Goal: Task Accomplishment & Management: Manage account settings

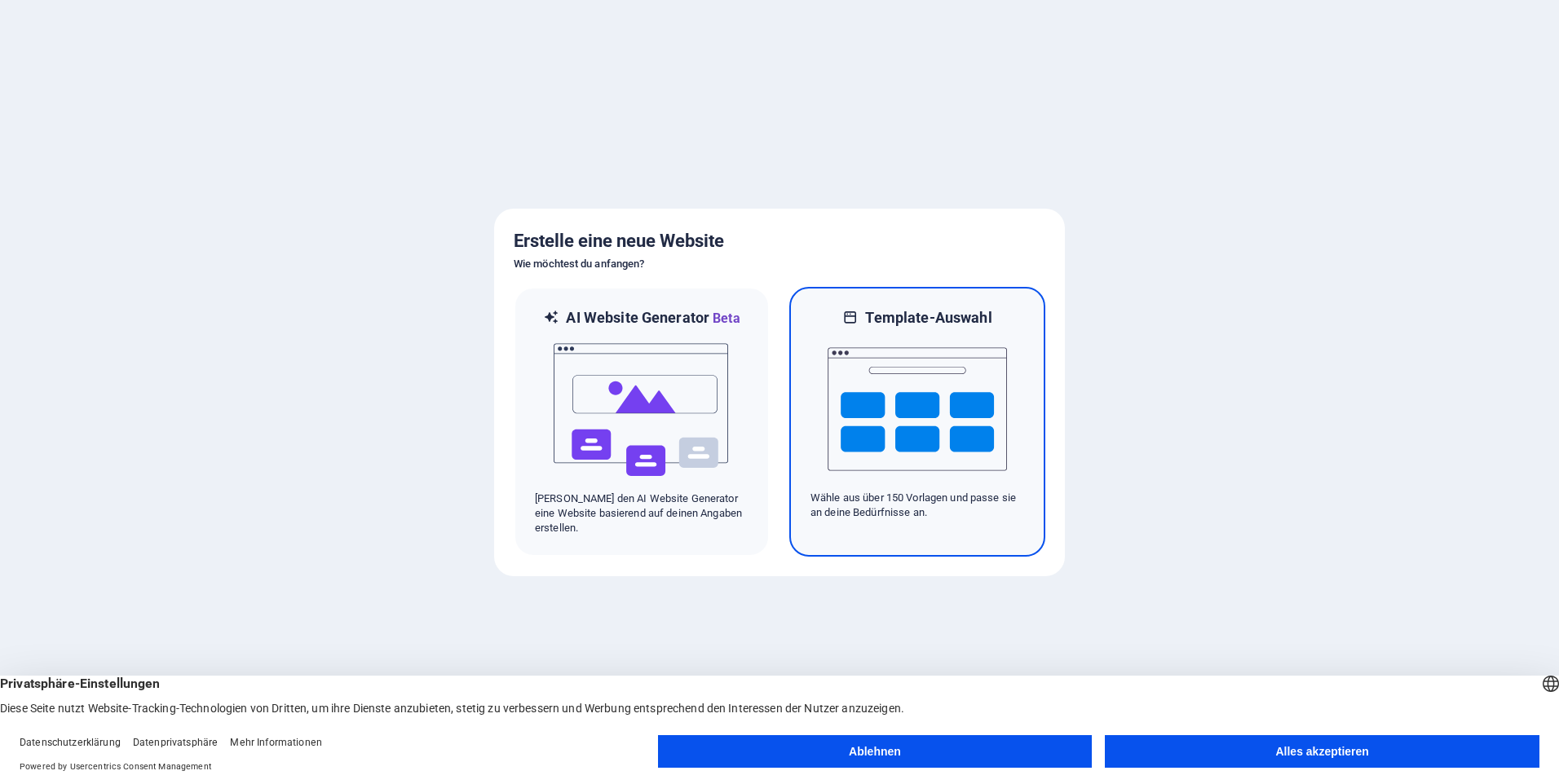
click at [941, 303] on div "Template-Auswahl Wähle aus über 150 Vorlagen und passe sie an deine Bedürfnisse…" at bounding box center [917, 422] width 256 height 270
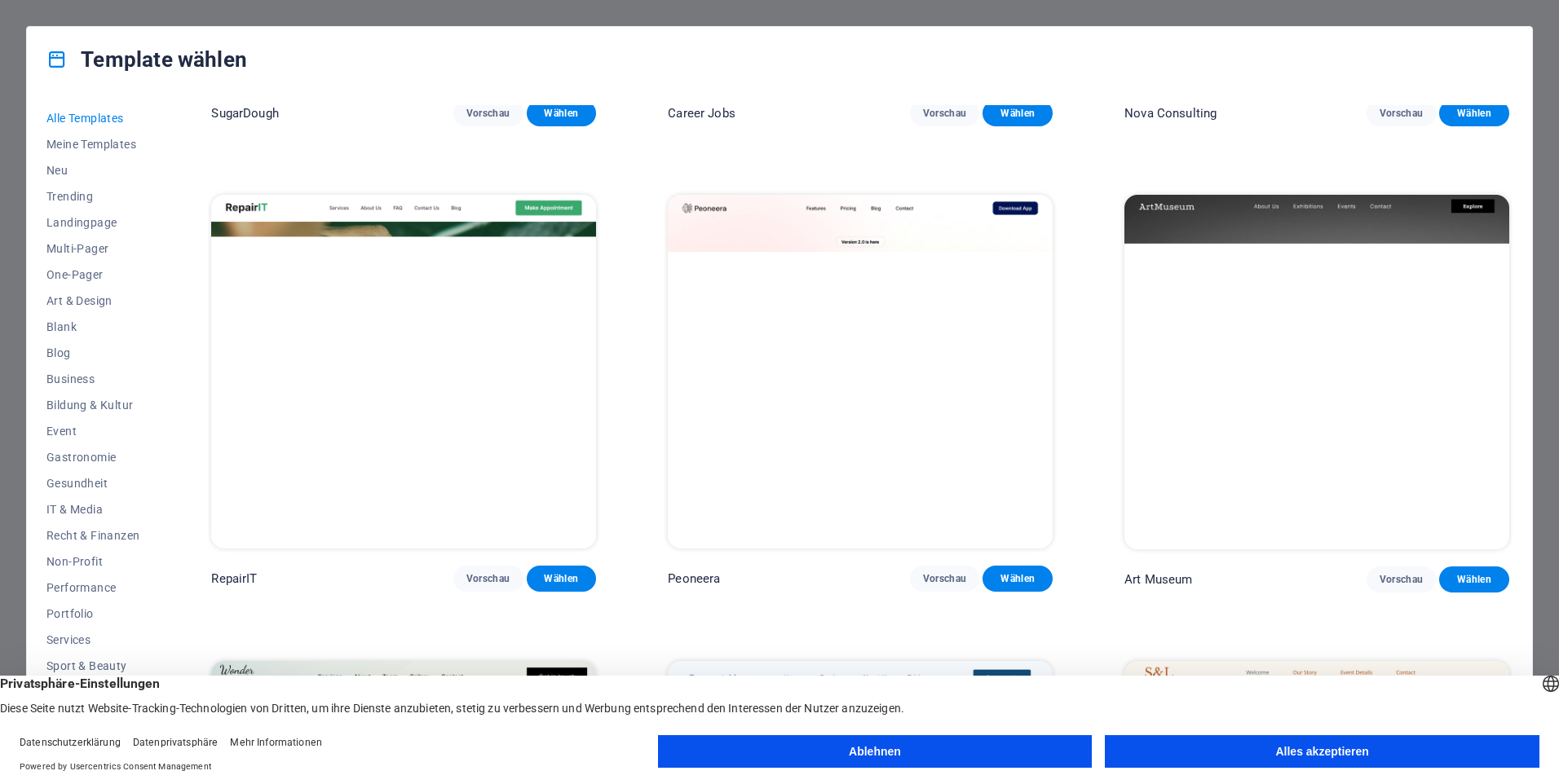
scroll to position [407, 0]
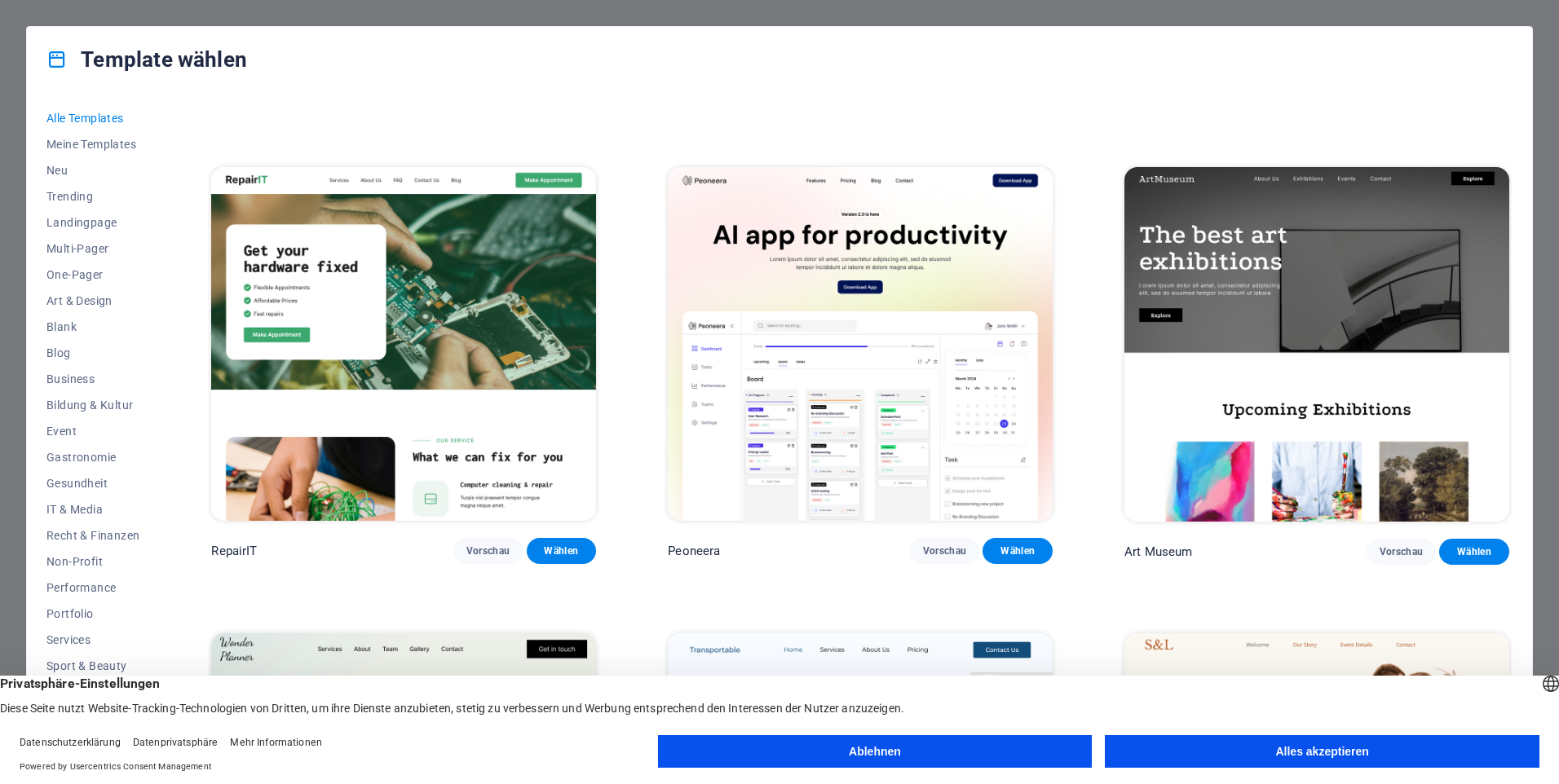
click at [884, 752] on button "Ablehnen" at bounding box center [875, 750] width 434 height 33
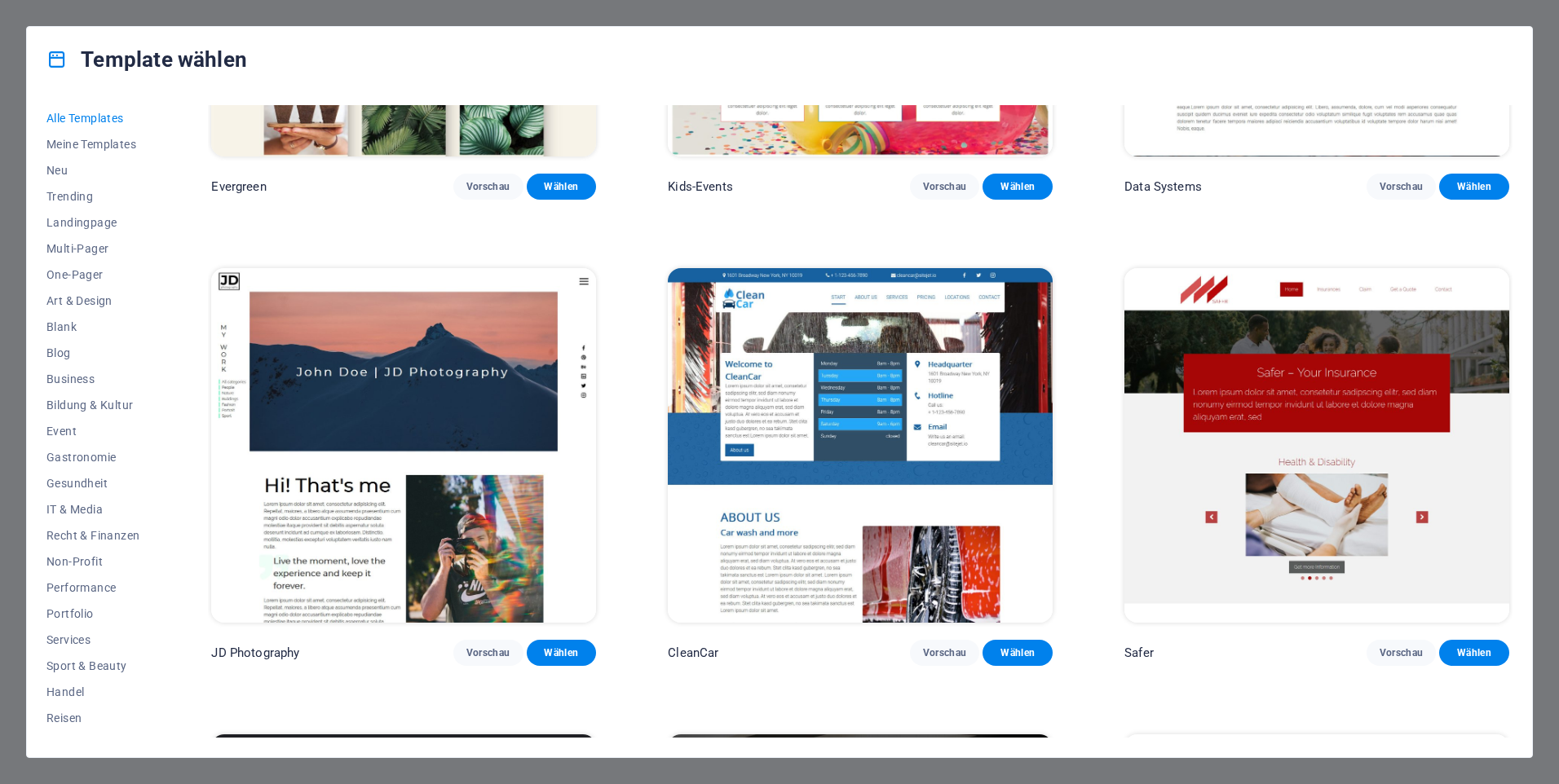
scroll to position [8719, 0]
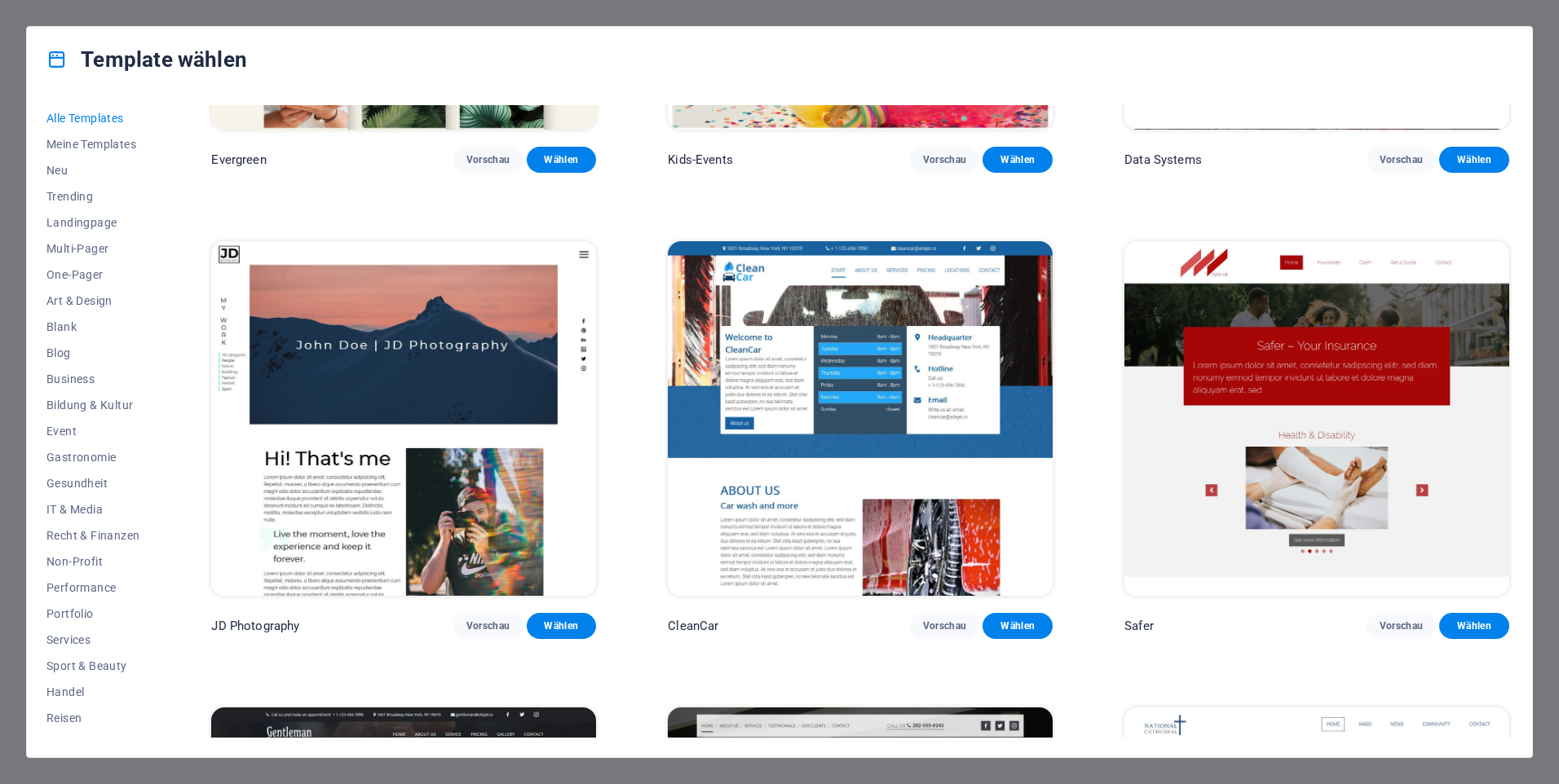
click at [1333, 333] on img at bounding box center [1316, 418] width 385 height 355
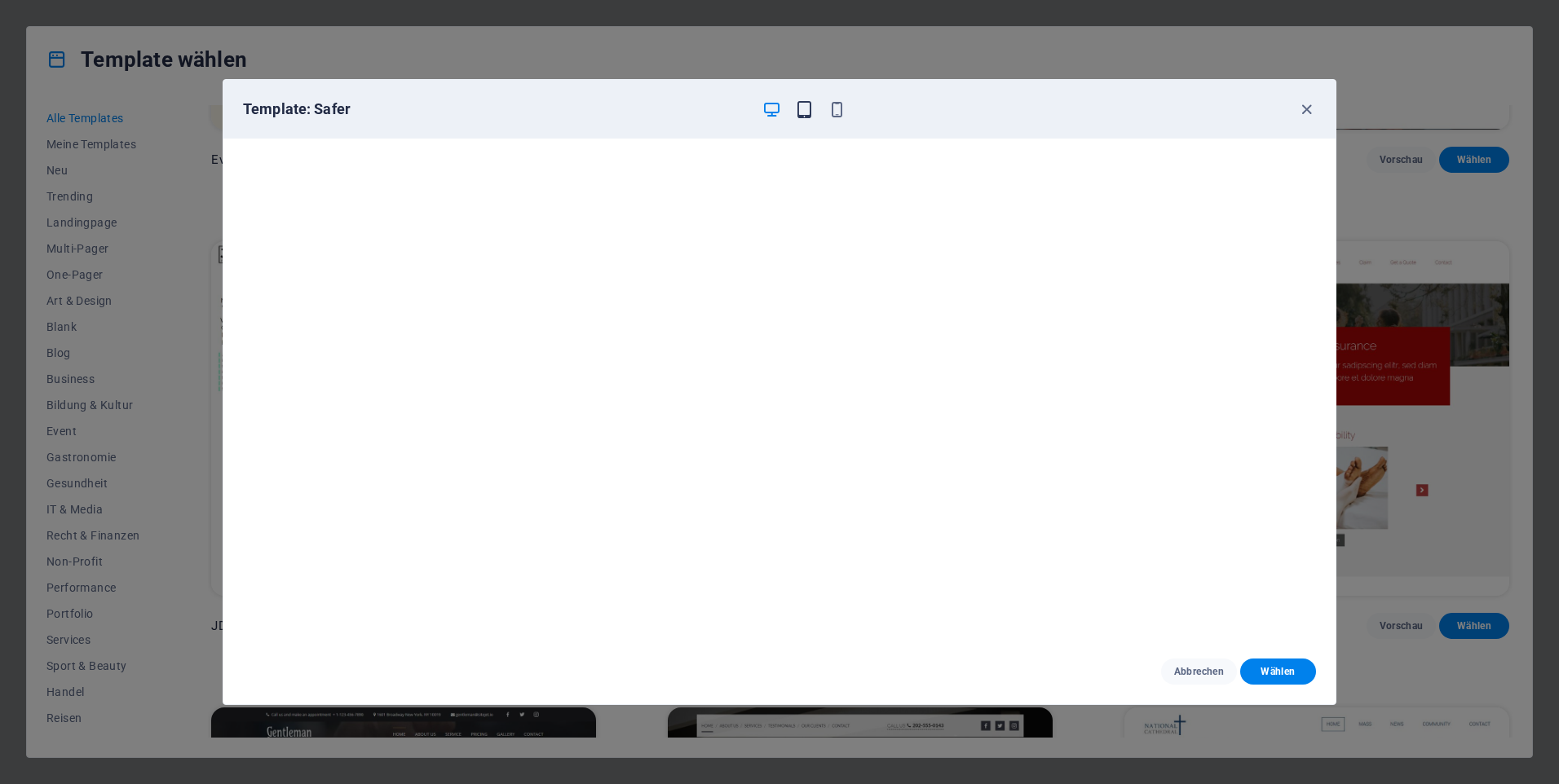
click at [803, 112] on icon "button" at bounding box center [804, 109] width 19 height 19
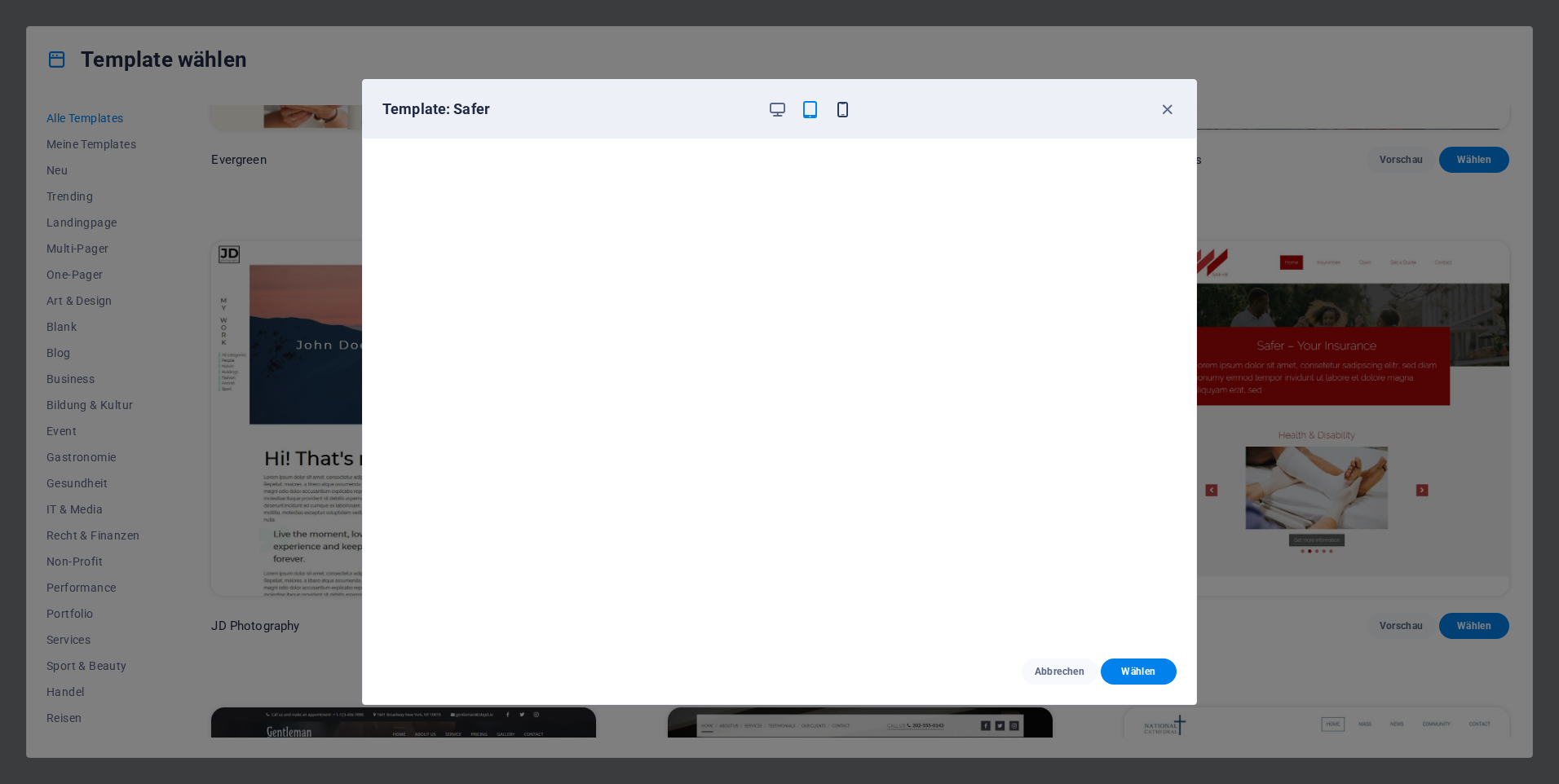
click at [844, 101] on icon "button" at bounding box center [842, 109] width 19 height 19
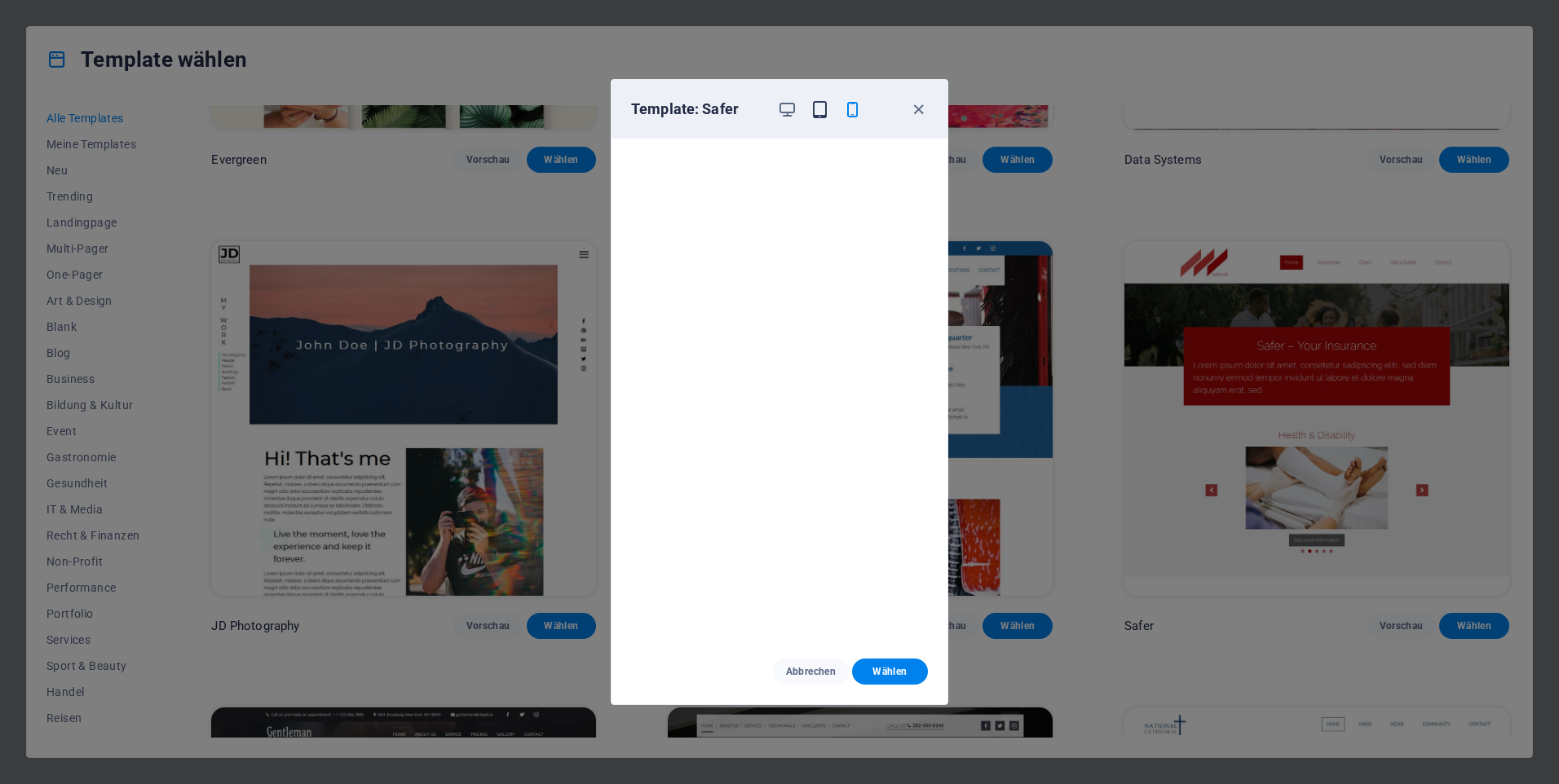
click at [828, 110] on icon "button" at bounding box center [819, 109] width 19 height 19
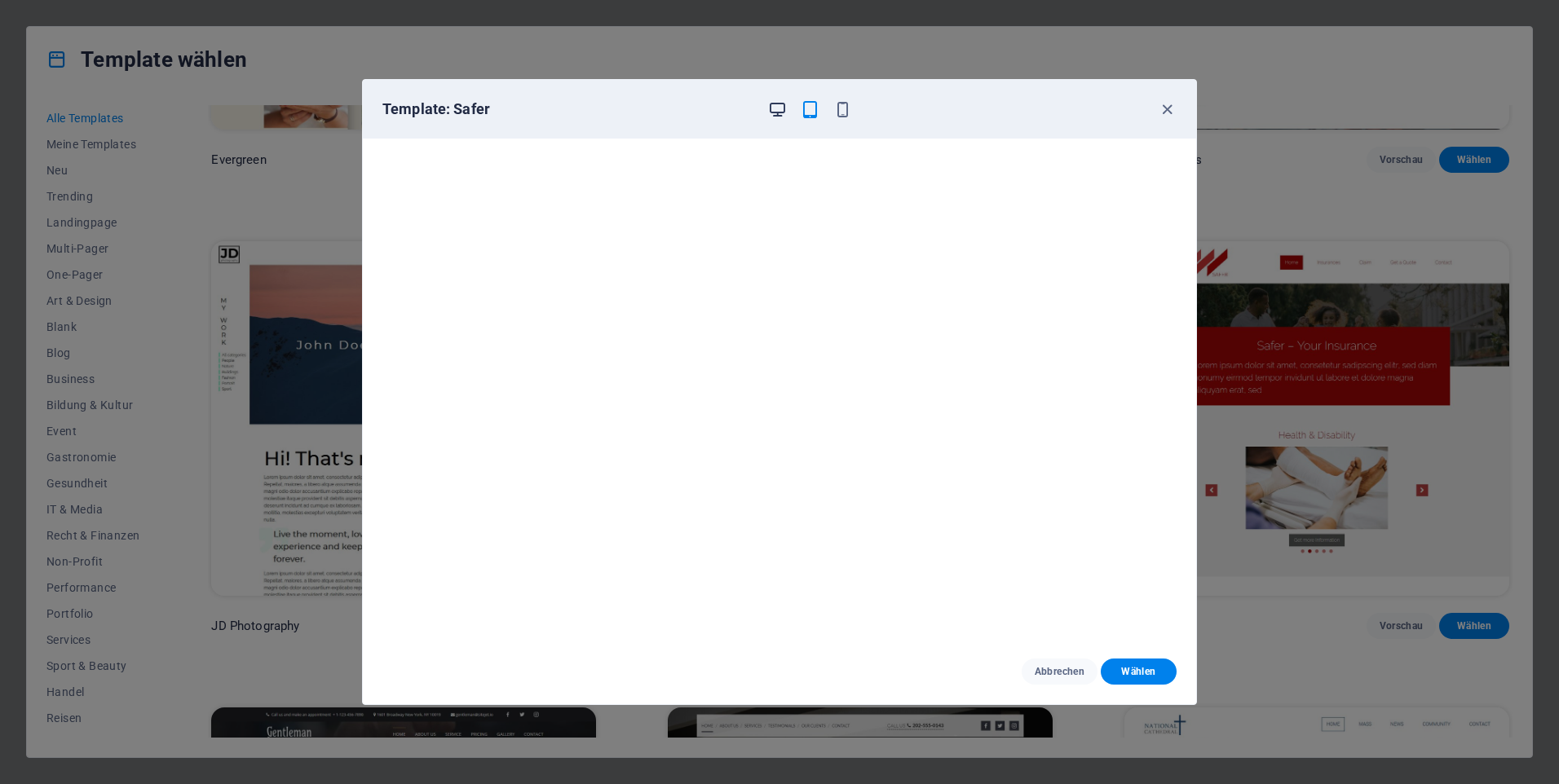
click at [775, 104] on icon "button" at bounding box center [776, 109] width 19 height 19
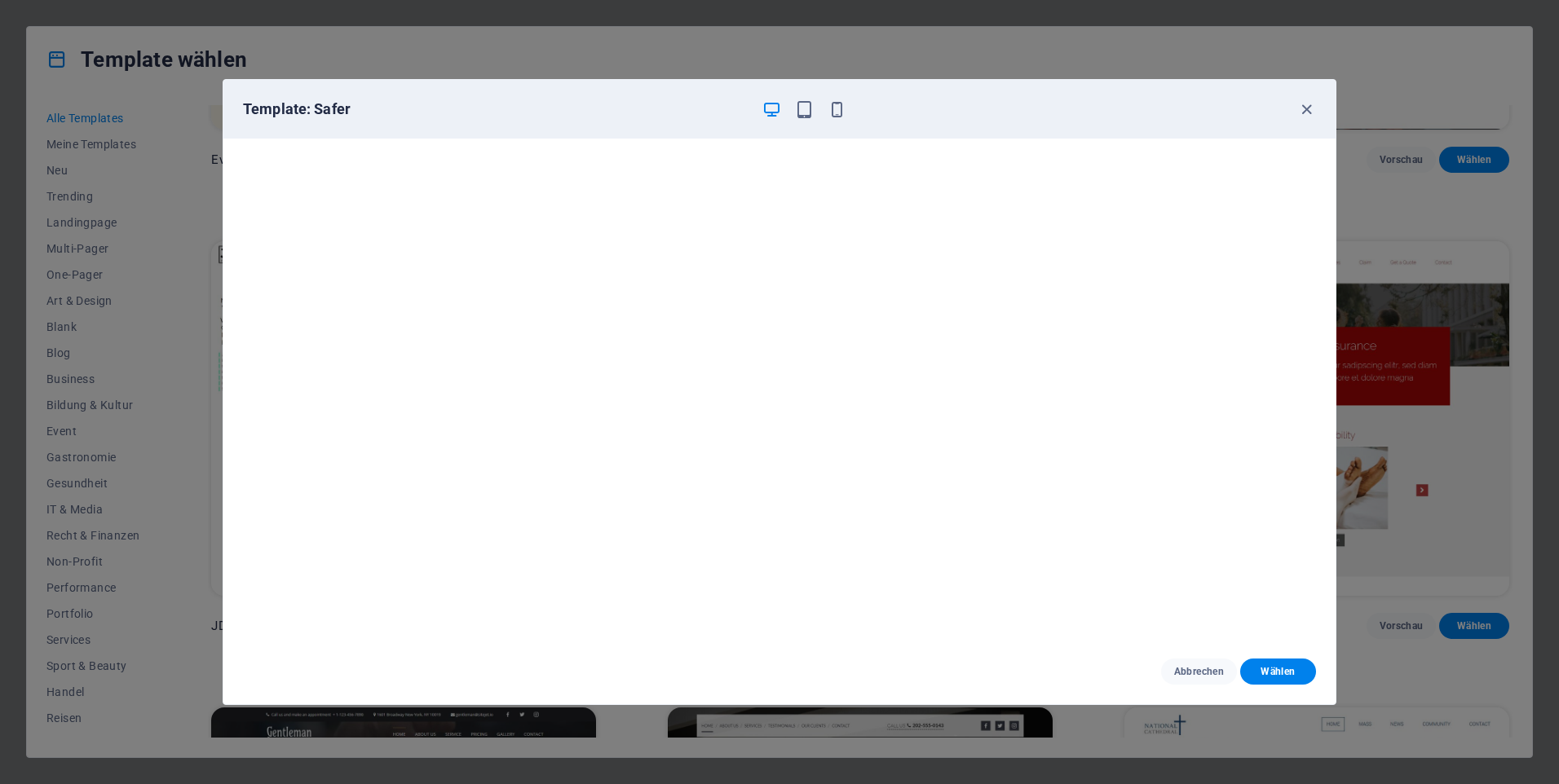
scroll to position [4, 0]
click at [1271, 663] on button "Wählen" at bounding box center [1278, 672] width 76 height 26
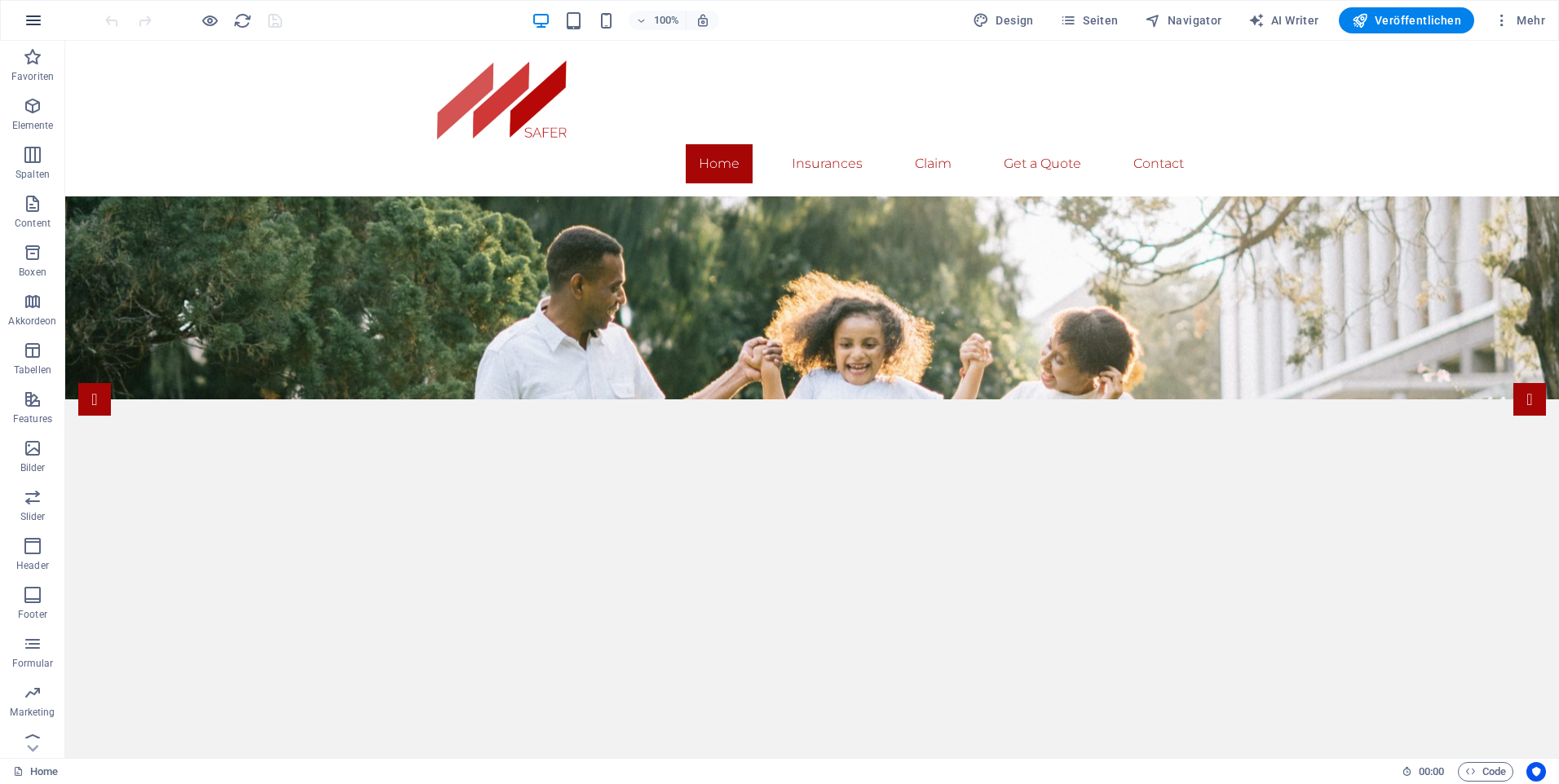
click at [33, 24] on icon "button" at bounding box center [34, 20] width 19 height 19
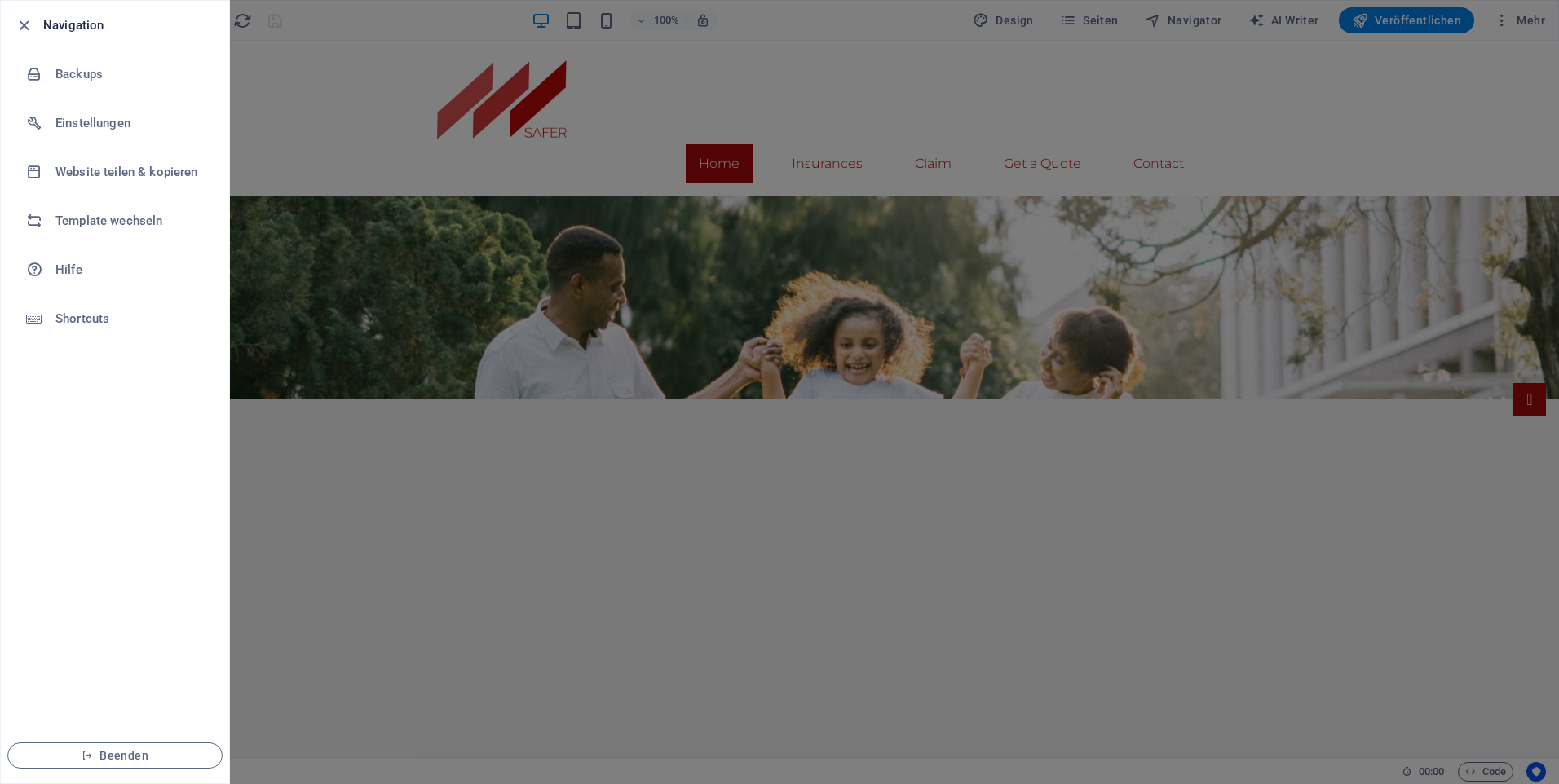
click at [377, 100] on div at bounding box center [779, 392] width 1559 height 784
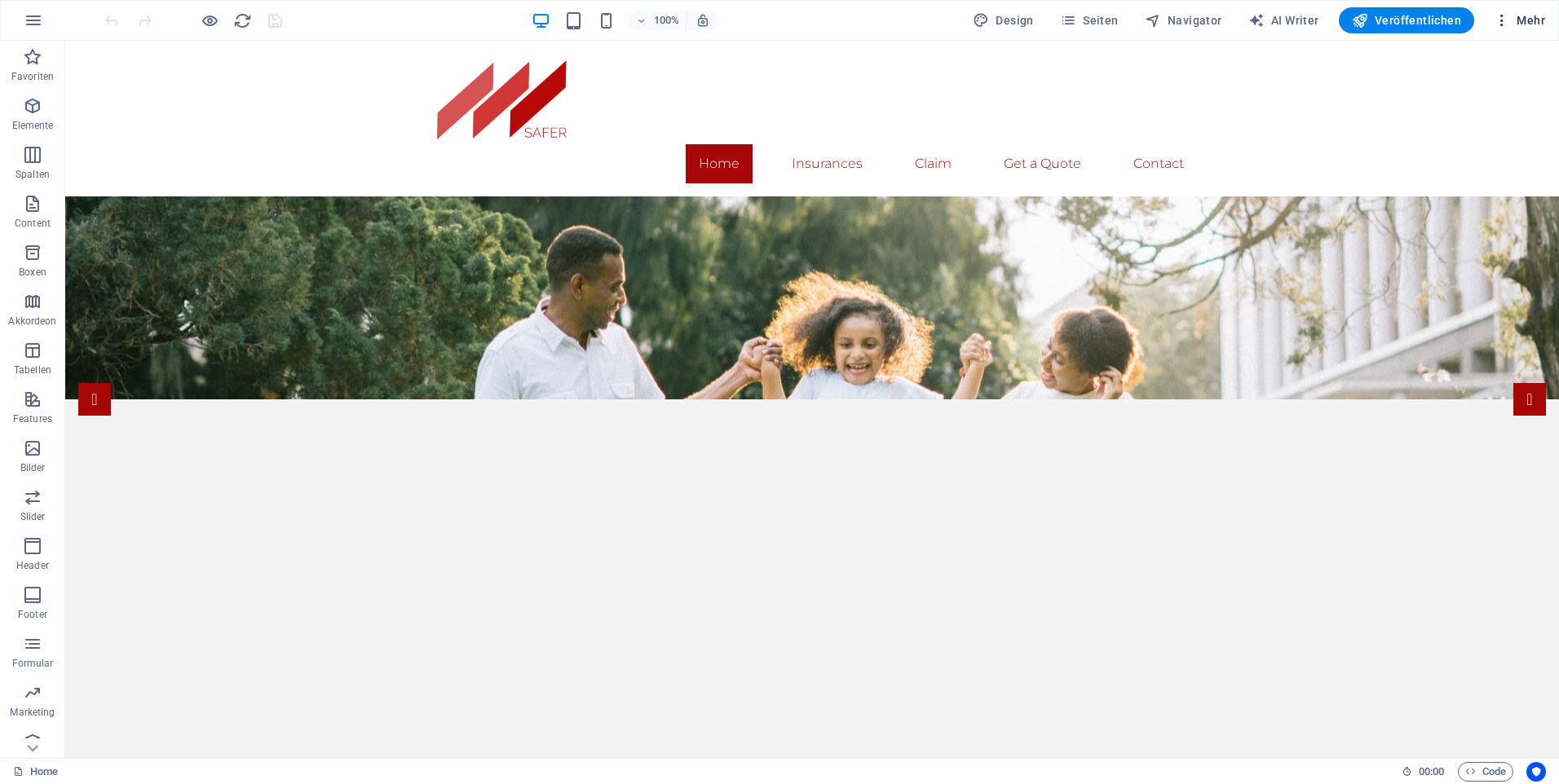
click at [1533, 17] on span "Mehr" at bounding box center [1519, 20] width 51 height 16
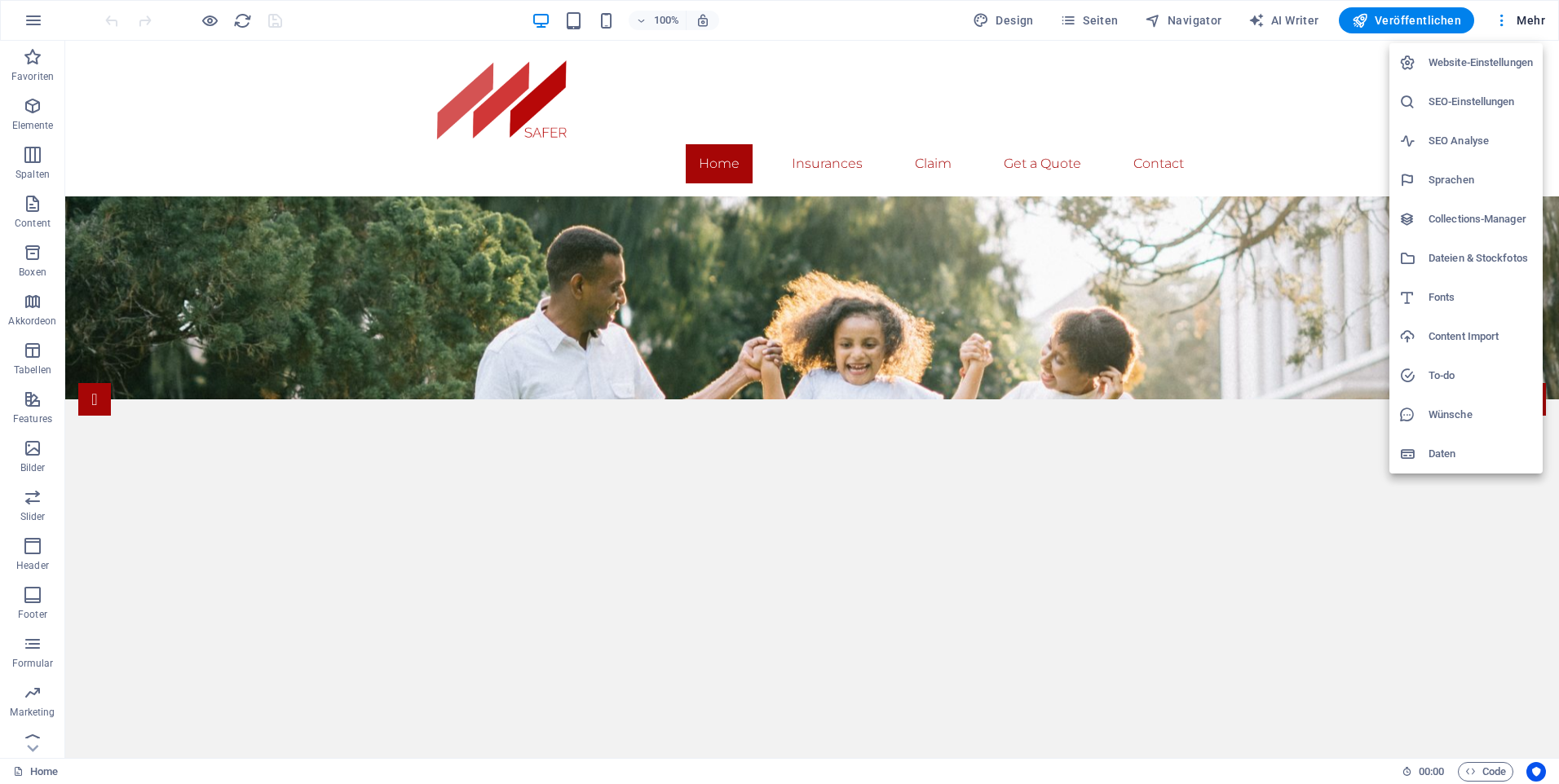
click at [1480, 65] on h6 "Website-Einstellungen" at bounding box center [1480, 63] width 104 height 19
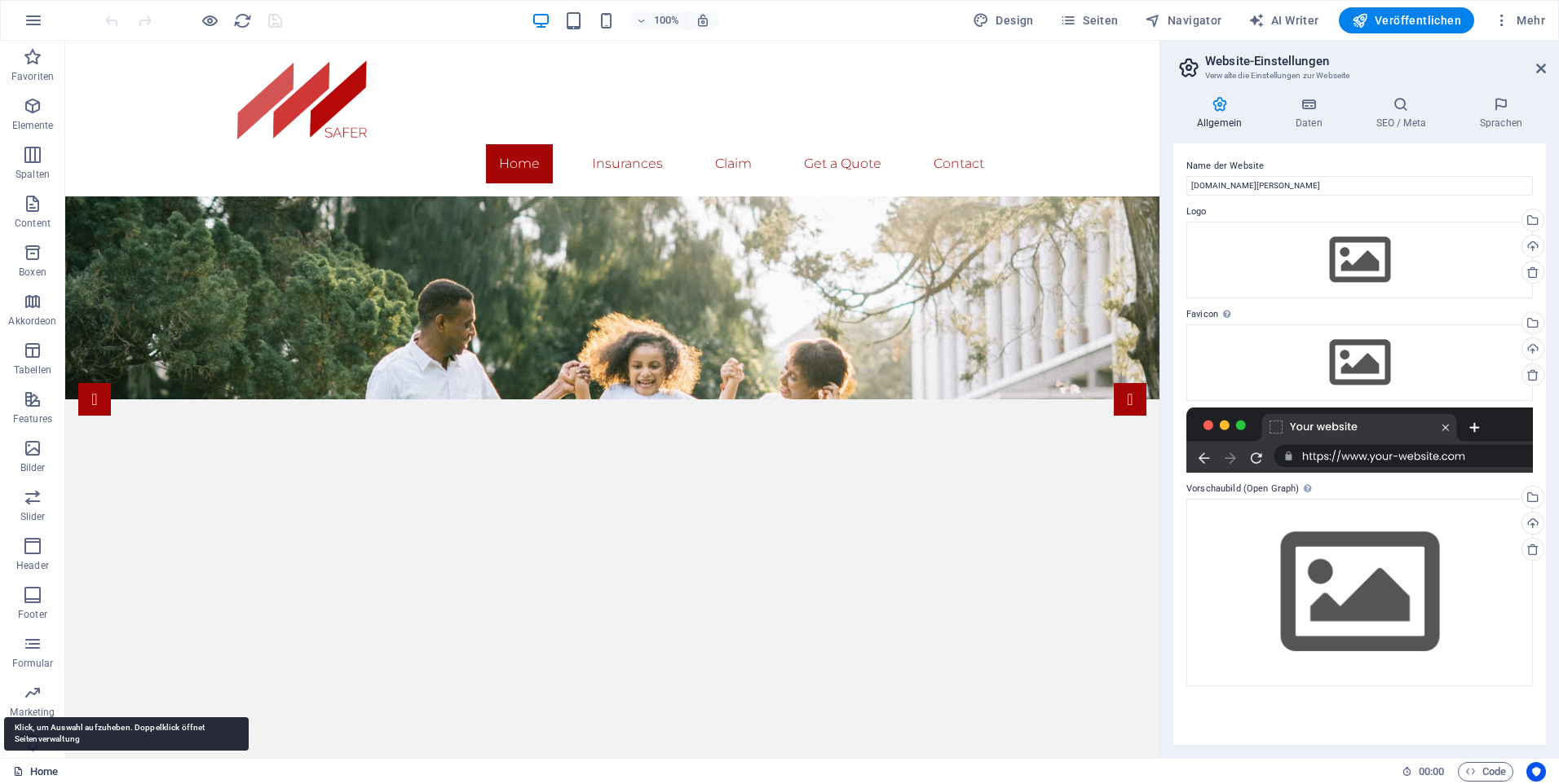
click at [47, 771] on link "Home" at bounding box center [35, 772] width 45 height 19
click at [39, 769] on link "Home" at bounding box center [35, 772] width 45 height 19
click at [30, 61] on icon "button" at bounding box center [33, 57] width 19 height 19
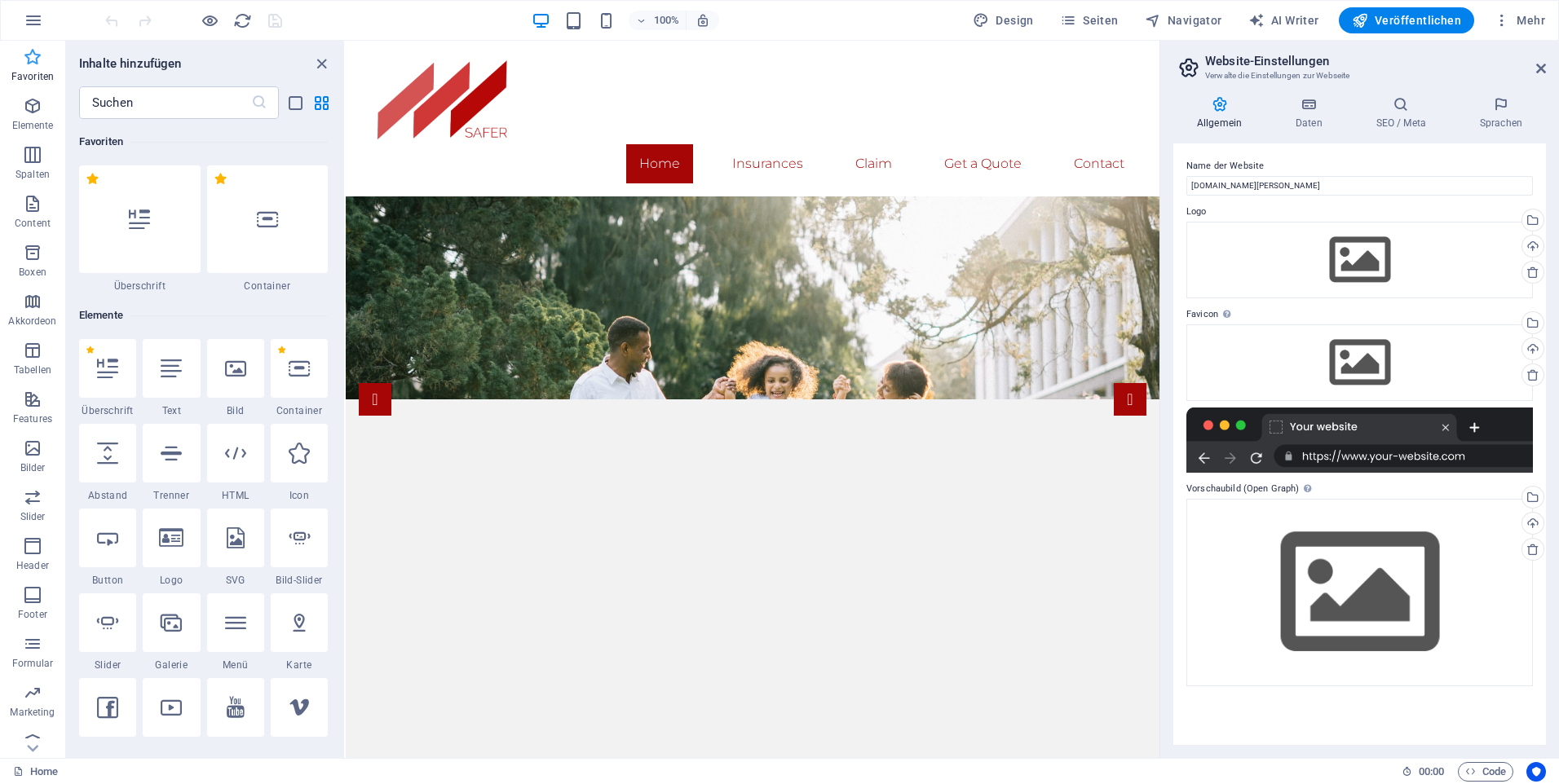
click at [32, 59] on icon "button" at bounding box center [33, 57] width 19 height 19
click at [37, 61] on icon "button" at bounding box center [33, 57] width 19 height 19
click at [34, 57] on icon "button" at bounding box center [33, 57] width 19 height 19
click at [1537, 67] on icon at bounding box center [1540, 68] width 10 height 13
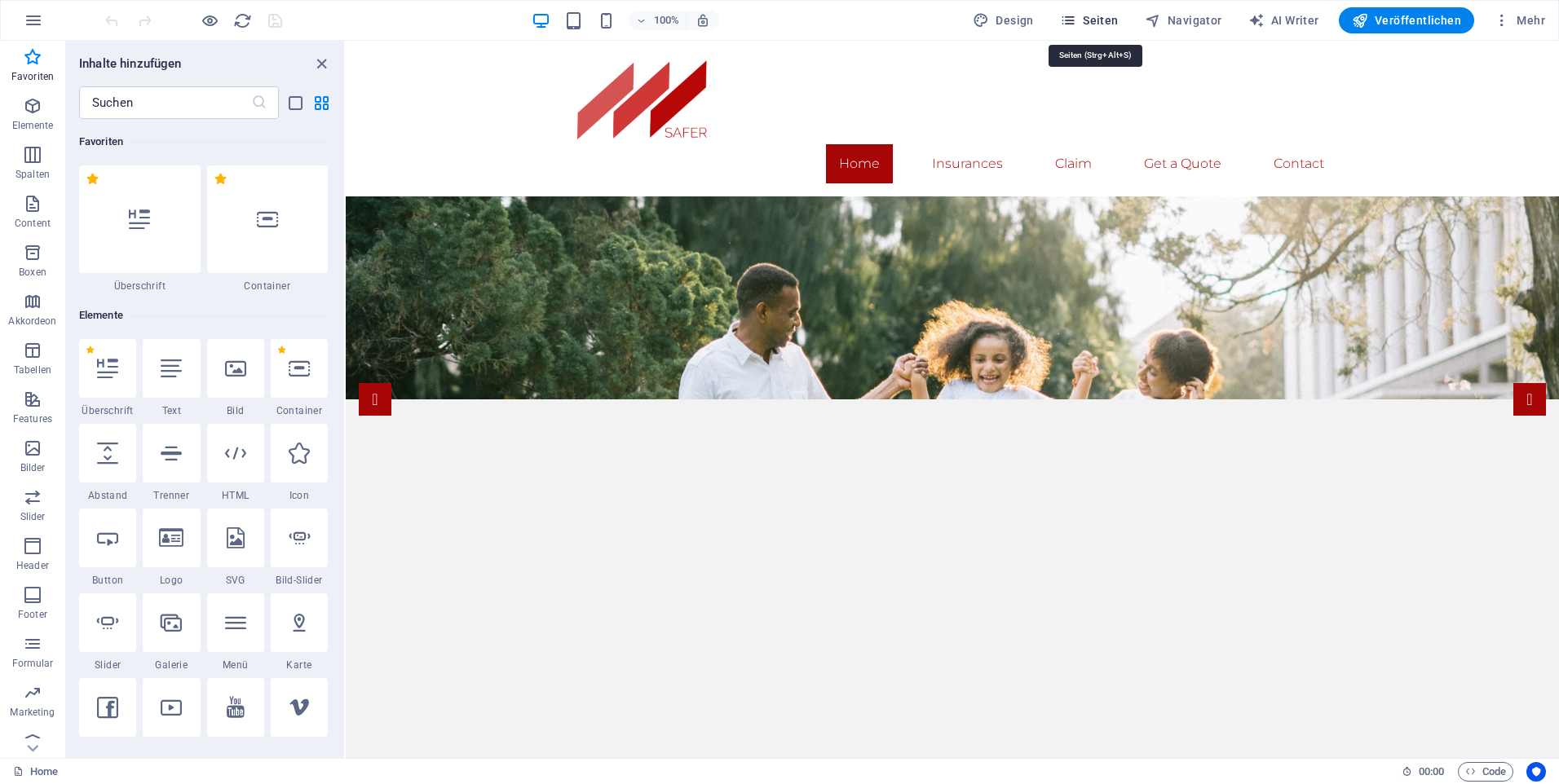
click at [1091, 19] on span "Seiten" at bounding box center [1089, 20] width 59 height 16
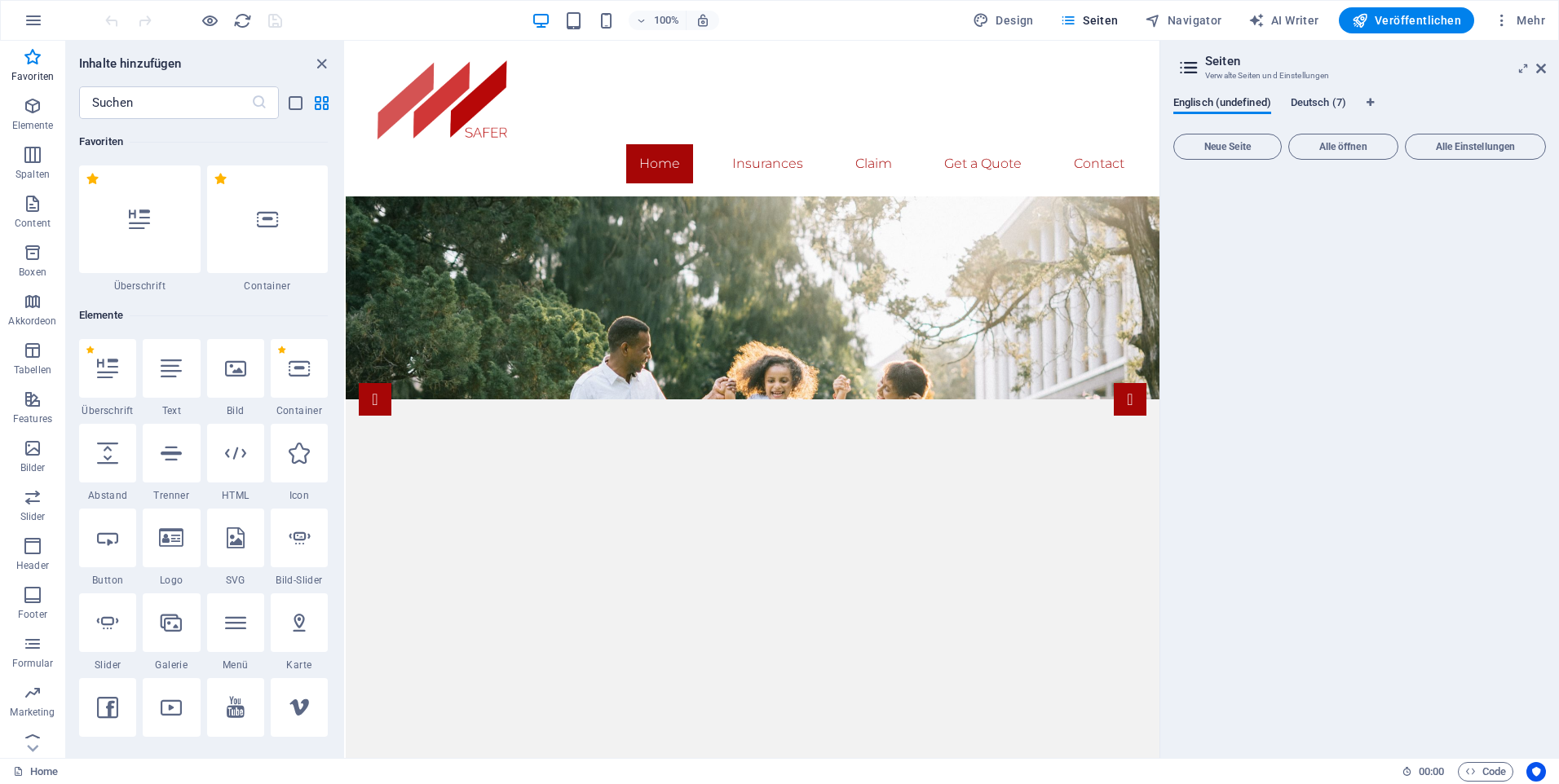
click at [1315, 105] on span "Deutsch (7)" at bounding box center [1318, 104] width 56 height 23
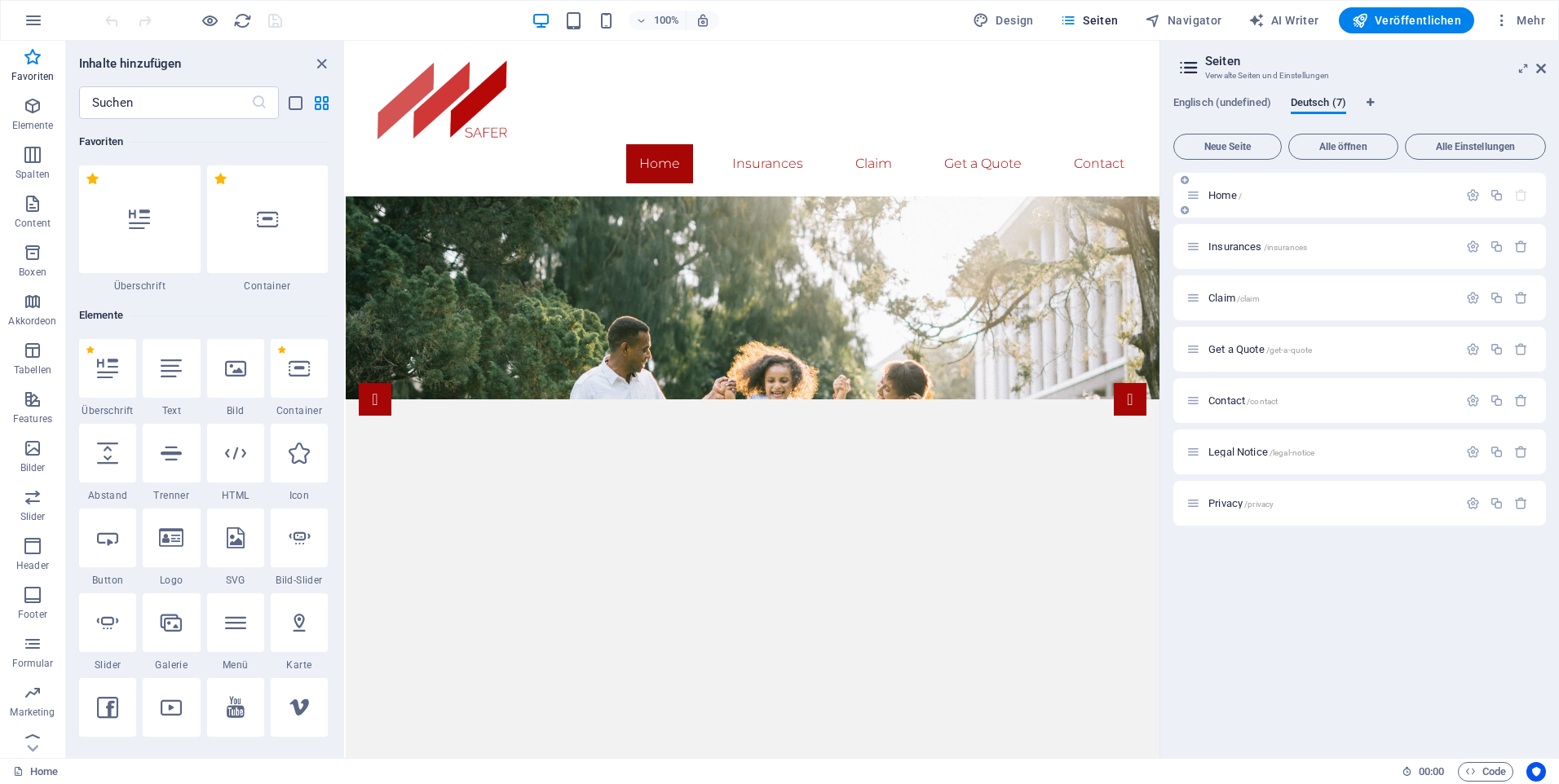
click at [1221, 195] on span "Home /" at bounding box center [1225, 195] width 34 height 12
click at [1426, 73] on h3 "Verwalte Seiten und Einstellungen" at bounding box center [1359, 76] width 308 height 15
click at [1539, 67] on icon at bounding box center [1540, 68] width 10 height 13
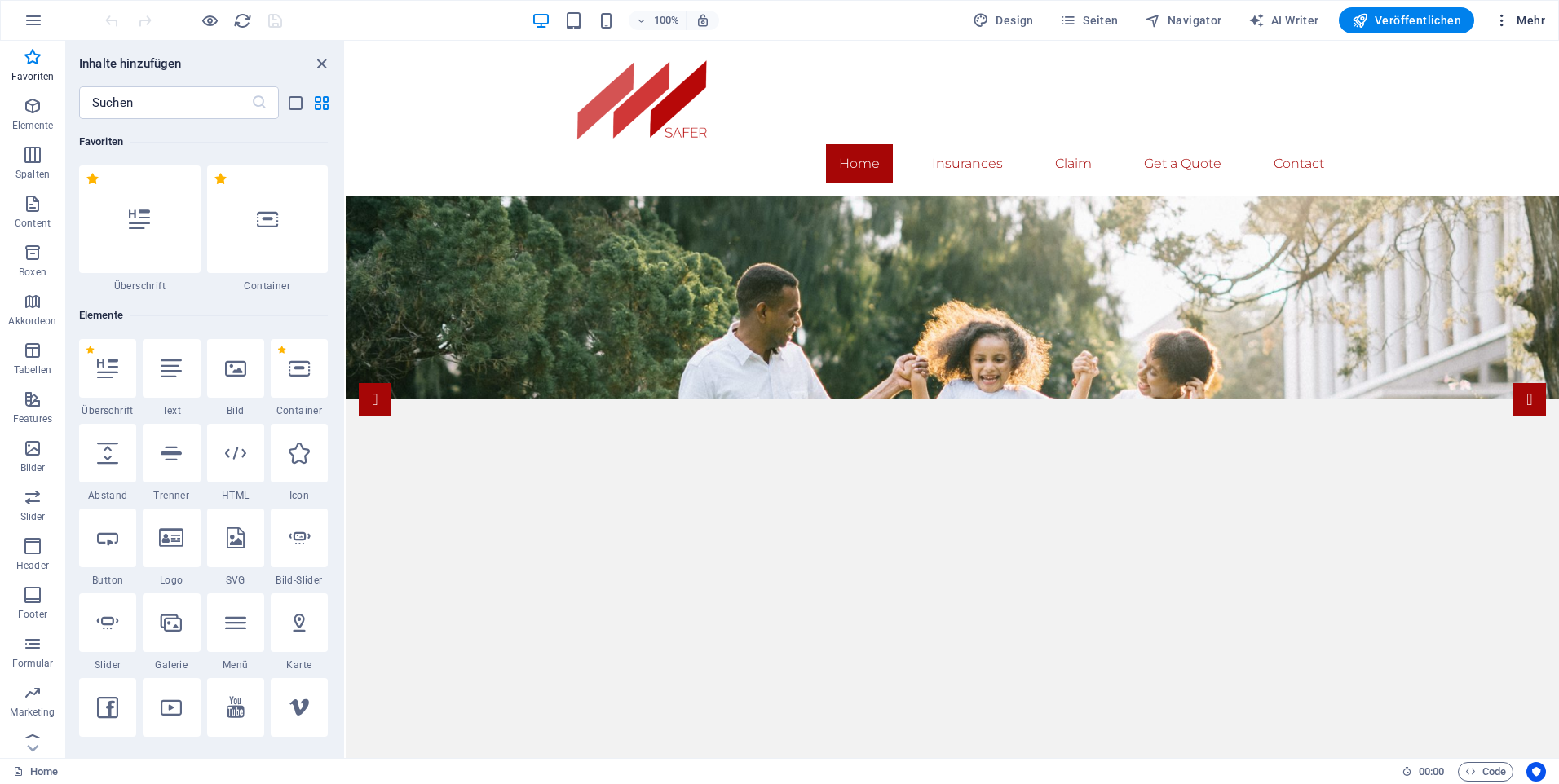
click at [1502, 22] on icon "button" at bounding box center [1502, 20] width 16 height 16
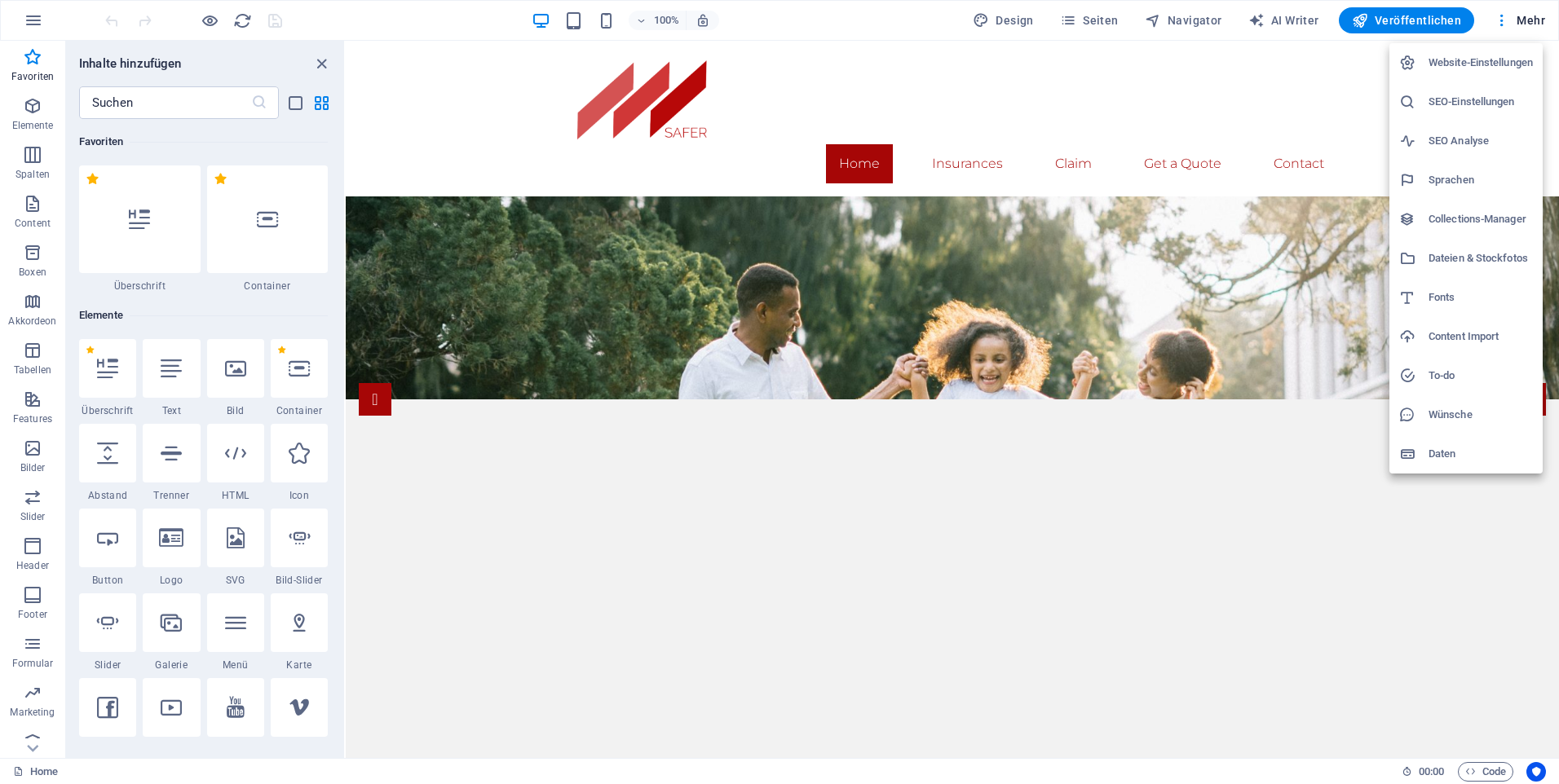
click at [1458, 454] on h6 "Daten" at bounding box center [1480, 454] width 104 height 19
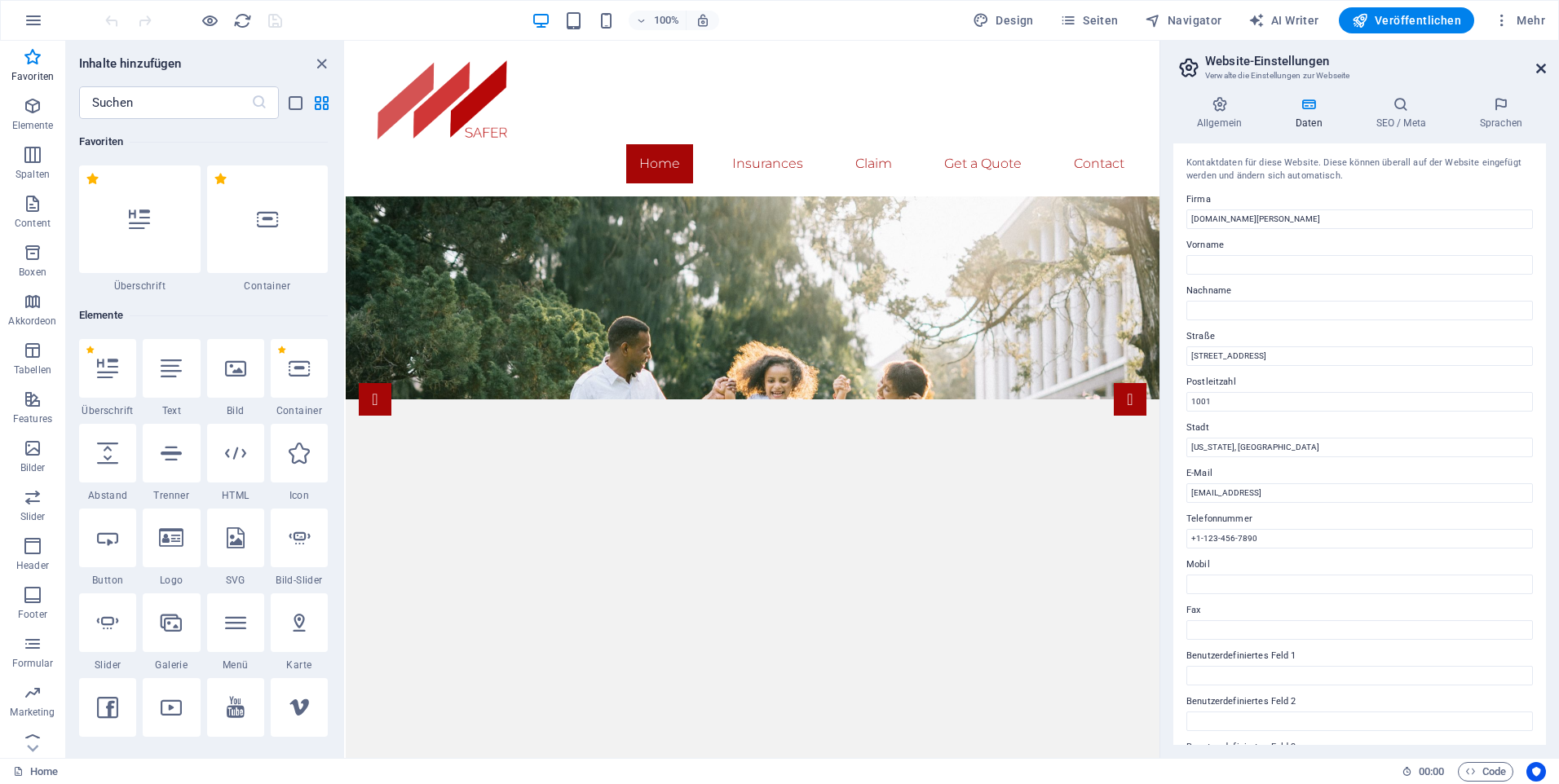
click at [1540, 70] on icon at bounding box center [1540, 68] width 10 height 13
